Goal: Find specific page/section: Find specific page/section

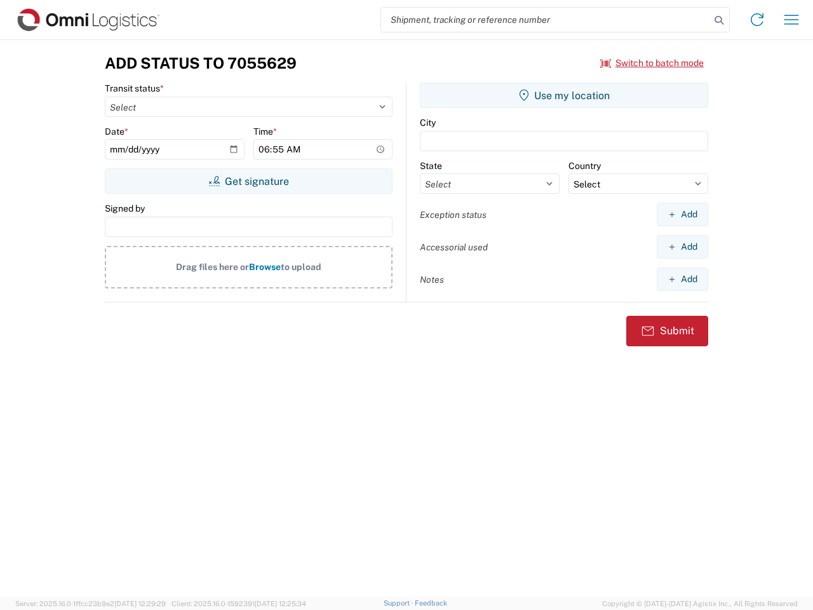
click at [545, 20] on input "search" at bounding box center [545, 20] width 329 height 24
click at [719, 20] on icon at bounding box center [719, 20] width 18 height 18
click at [757, 20] on icon at bounding box center [757, 20] width 20 height 20
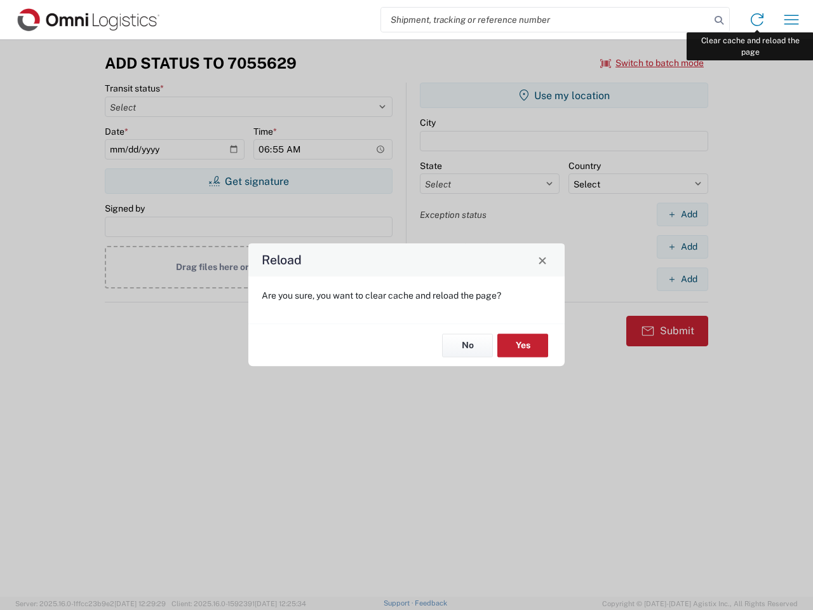
click at [791, 20] on div "Reload Are you sure, you want to clear cache and reload the page? No Yes" at bounding box center [406, 305] width 813 height 610
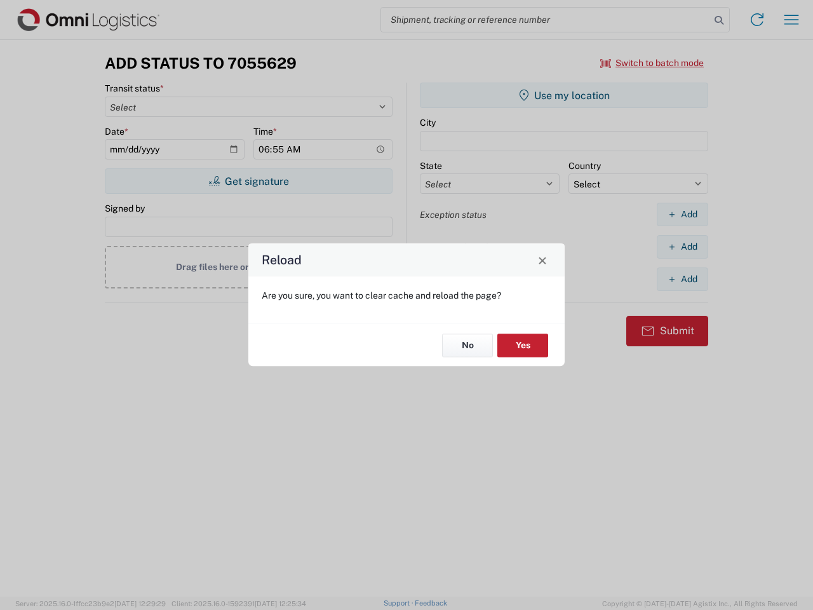
click at [652, 63] on div "Reload Are you sure, you want to clear cache and reload the page? No Yes" at bounding box center [406, 305] width 813 height 610
click at [248, 181] on div "Reload Are you sure, you want to clear cache and reload the page? No Yes" at bounding box center [406, 305] width 813 height 610
click at [564, 95] on div "Reload Are you sure, you want to clear cache and reload the page? No Yes" at bounding box center [406, 305] width 813 height 610
click at [682, 214] on div "Reload Are you sure, you want to clear cache and reload the page? No Yes" at bounding box center [406, 305] width 813 height 610
click at [682, 246] on div "Reload Are you sure, you want to clear cache and reload the page? No Yes" at bounding box center [406, 305] width 813 height 610
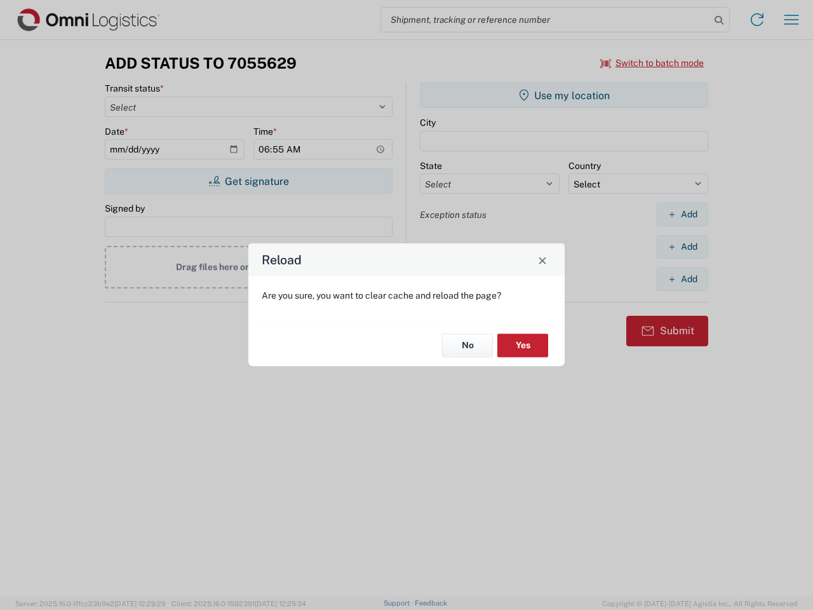
click at [682, 279] on div "Reload Are you sure, you want to clear cache and reload the page? No Yes" at bounding box center [406, 305] width 813 height 610
